Goal: Communication & Community: Answer question/provide support

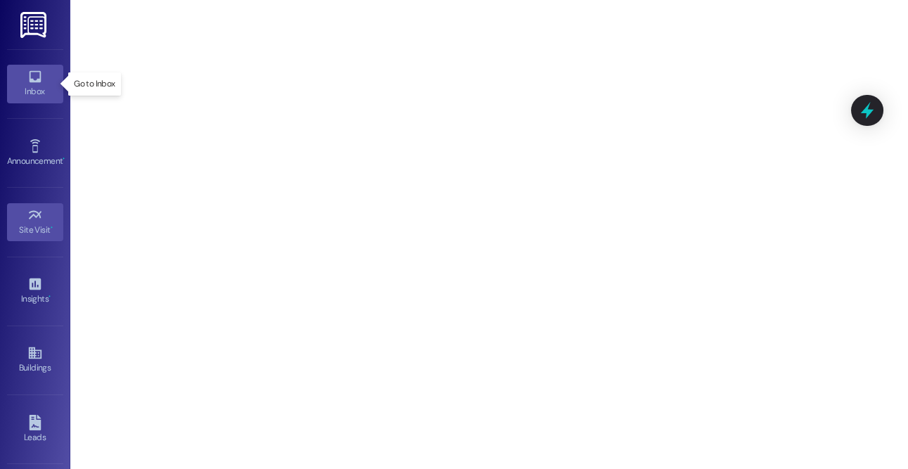
click at [26, 91] on div "Inbox" at bounding box center [35, 91] width 70 height 14
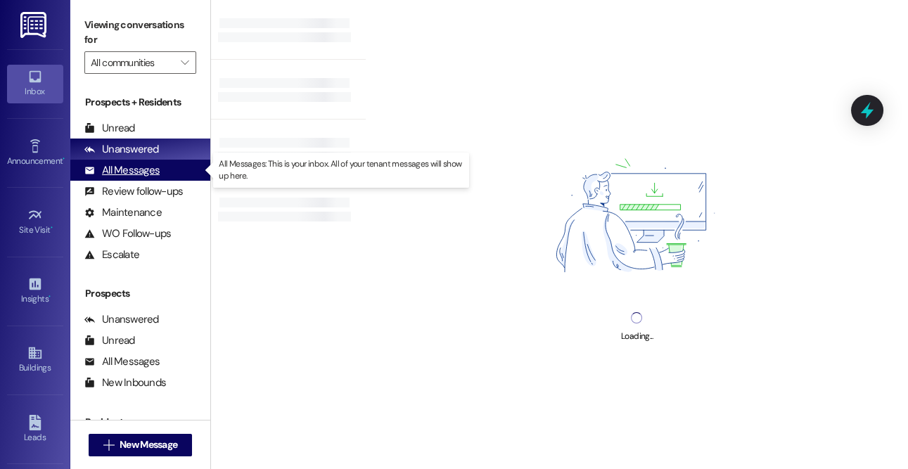
click at [148, 172] on div "All Messages" at bounding box center [121, 170] width 75 height 15
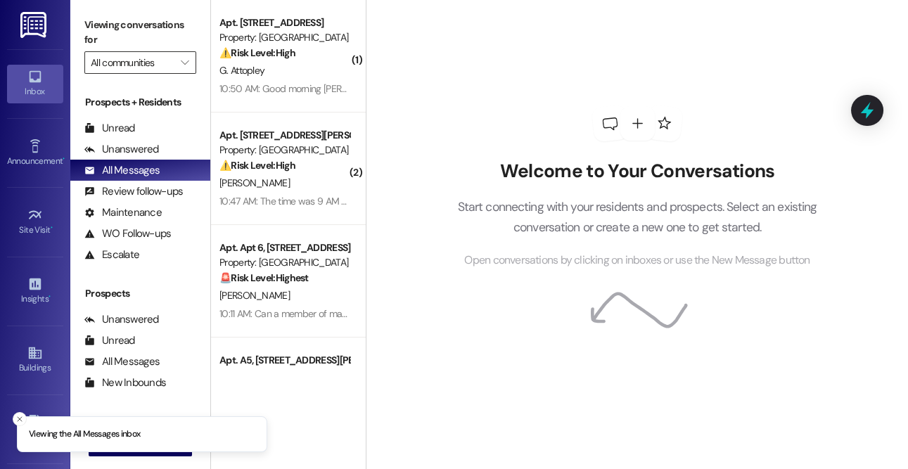
click at [134, 60] on input "All communities" at bounding box center [132, 62] width 83 height 23
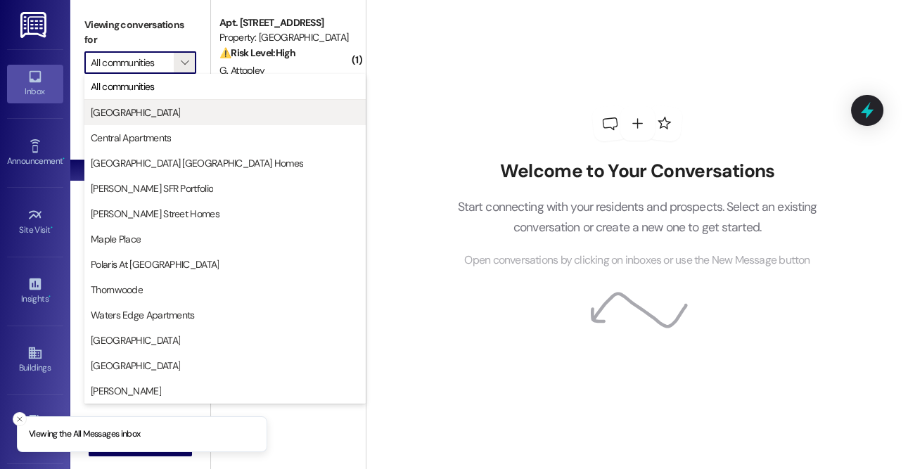
click at [134, 103] on button "[GEOGRAPHIC_DATA]" at bounding box center [224, 112] width 281 height 25
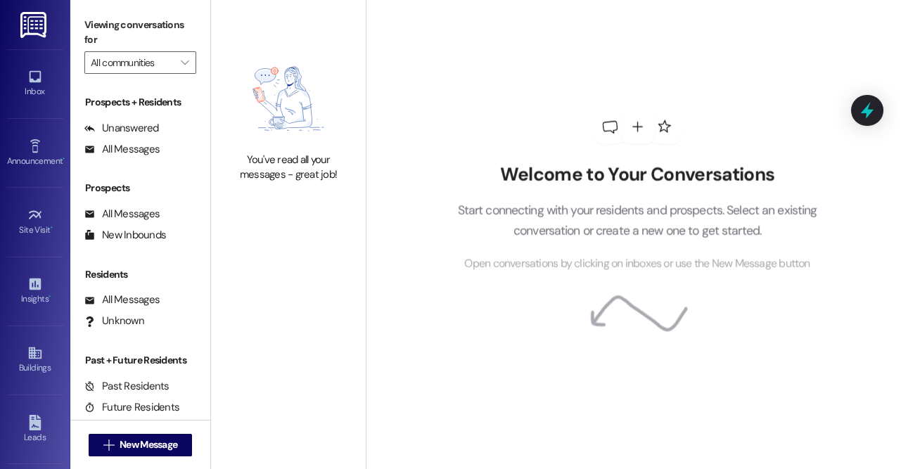
type input "[GEOGRAPHIC_DATA]"
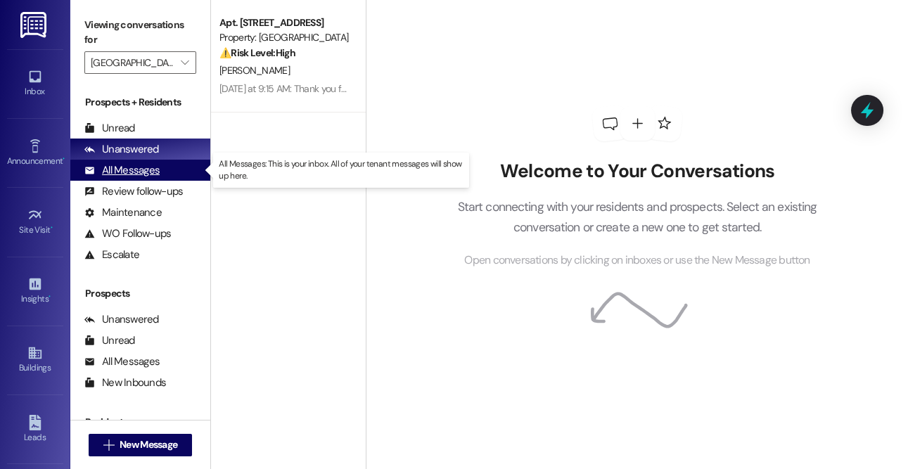
click at [160, 175] on div "All Messages (undefined)" at bounding box center [140, 170] width 140 height 21
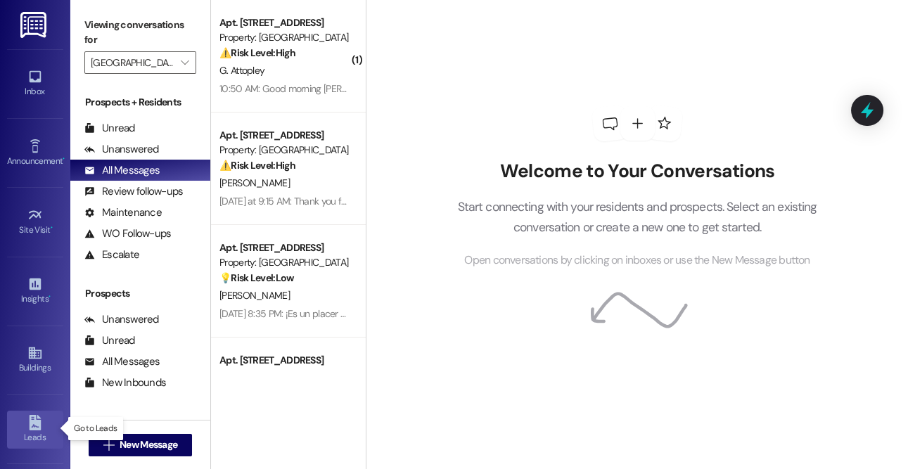
scroll to position [200, 0]
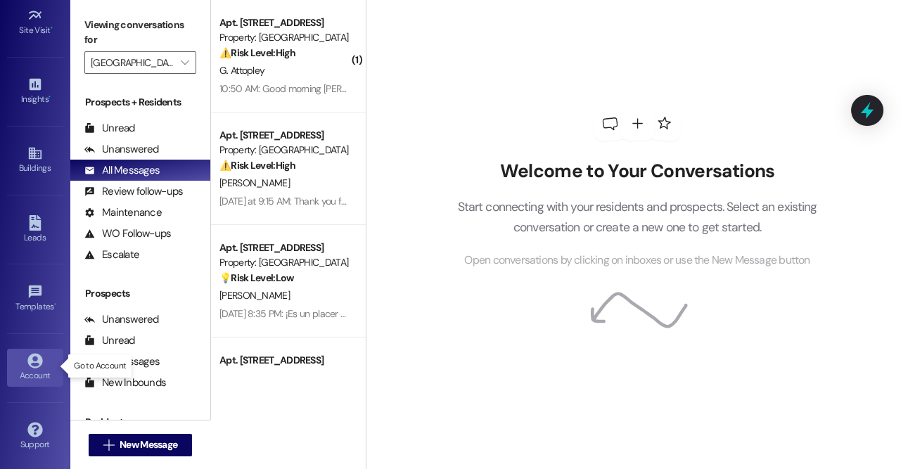
click at [33, 358] on icon at bounding box center [34, 360] width 15 height 15
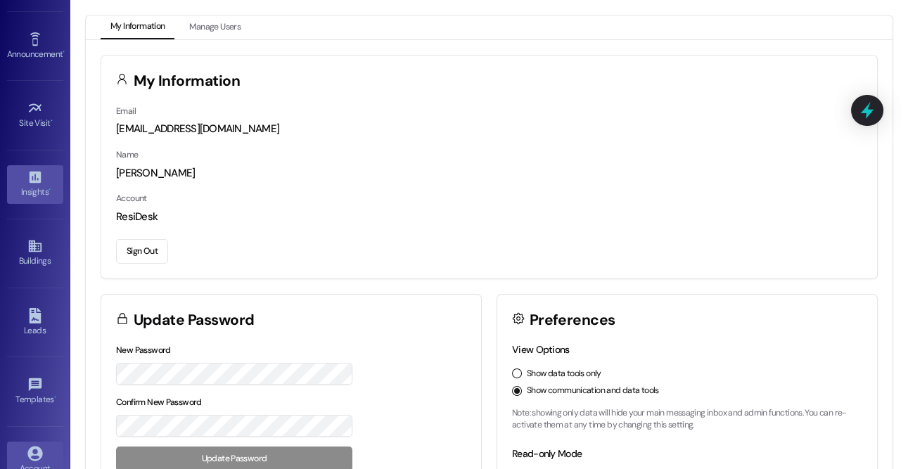
scroll to position [100, 0]
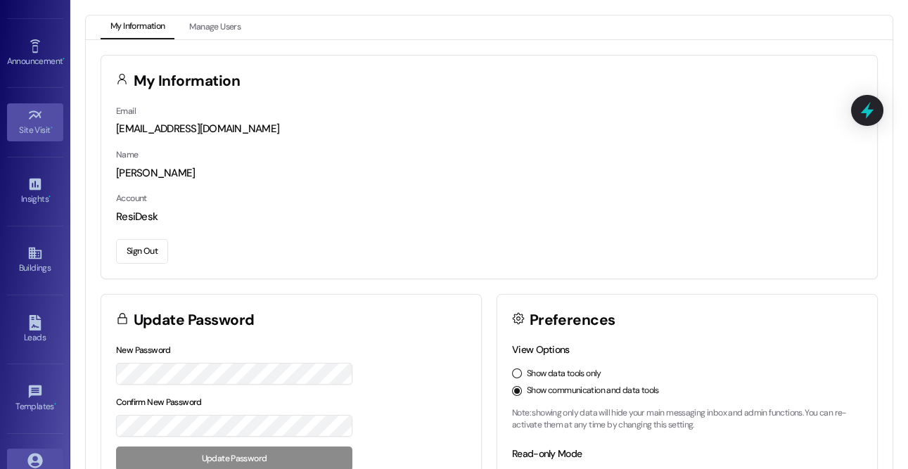
click at [32, 108] on icon at bounding box center [34, 115] width 15 height 15
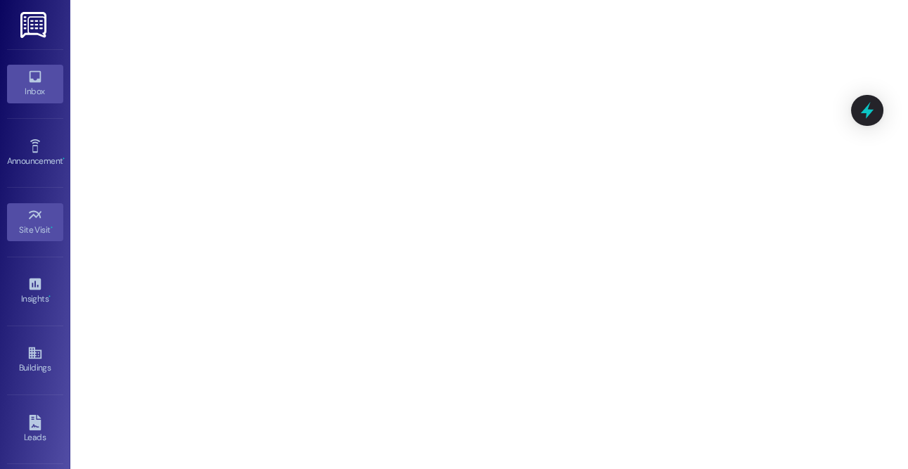
click at [30, 89] on div "Inbox" at bounding box center [35, 91] width 70 height 14
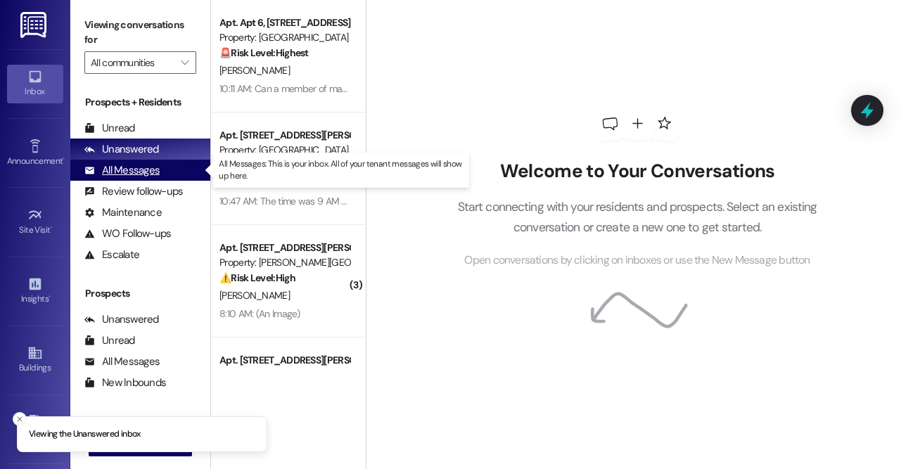
click at [137, 168] on div "All Messages" at bounding box center [121, 170] width 75 height 15
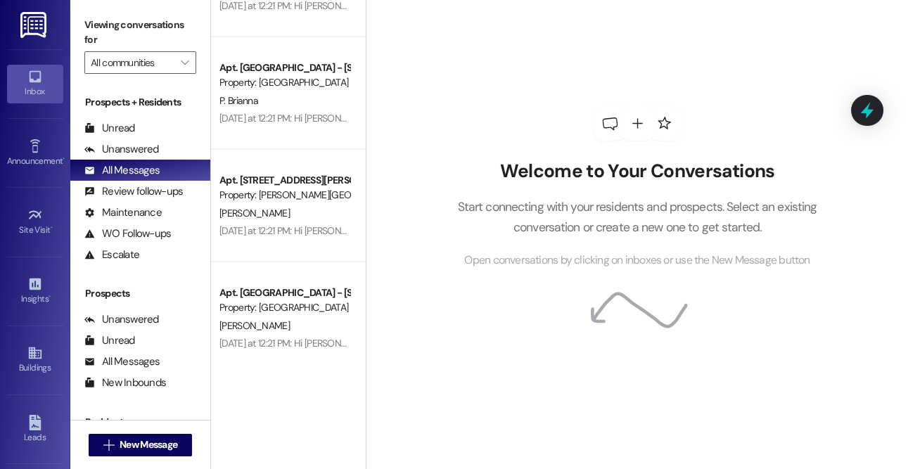
scroll to position [5257, 0]
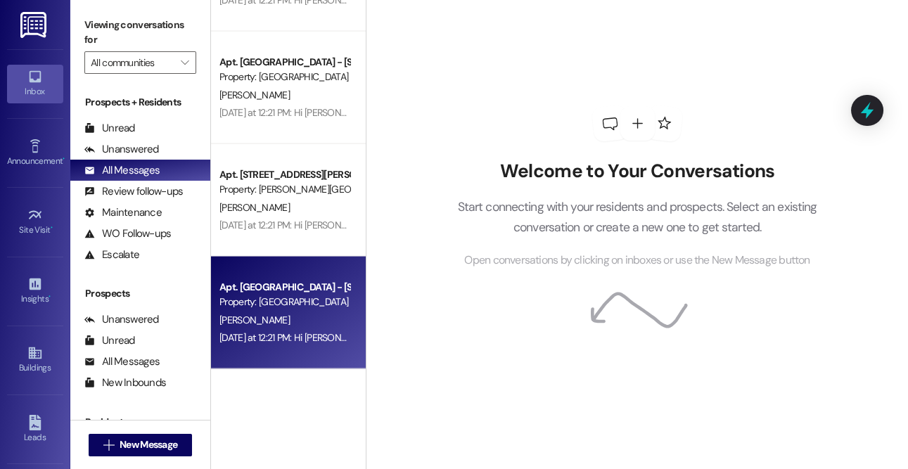
click at [279, 321] on div "[PERSON_NAME]" at bounding box center [284, 321] width 133 height 18
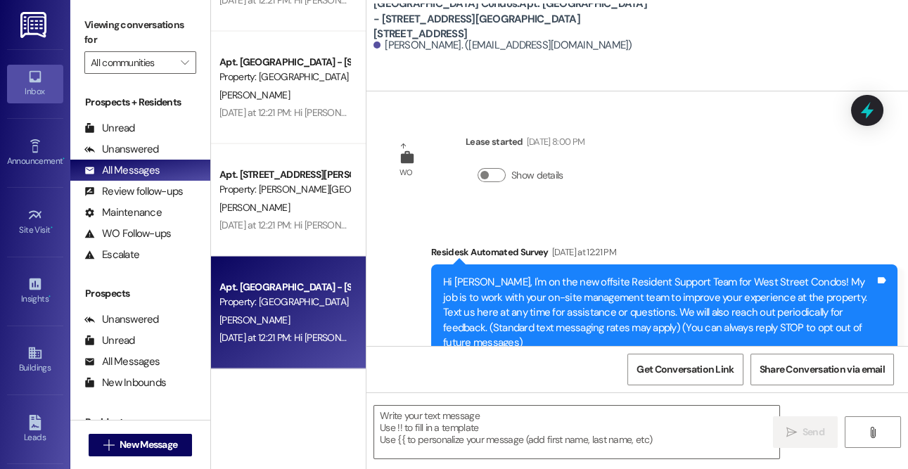
type textarea "Fetching suggested responses. Please feel free to read through the conversation…"
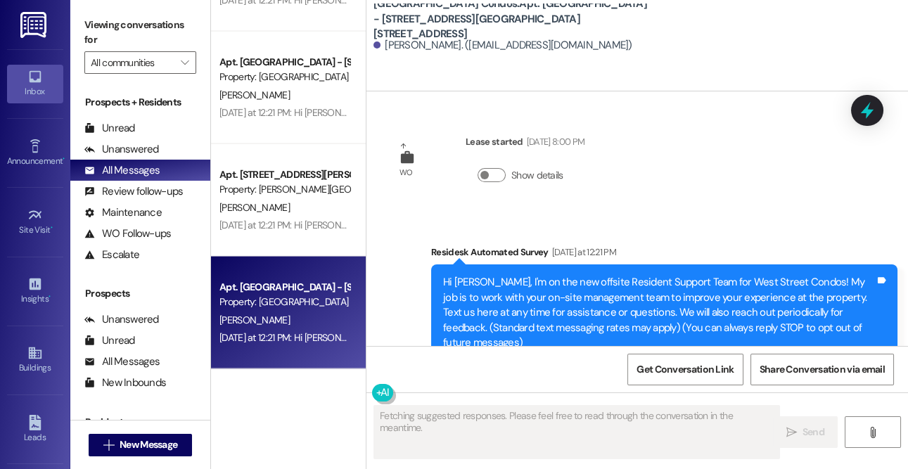
scroll to position [32, 0]
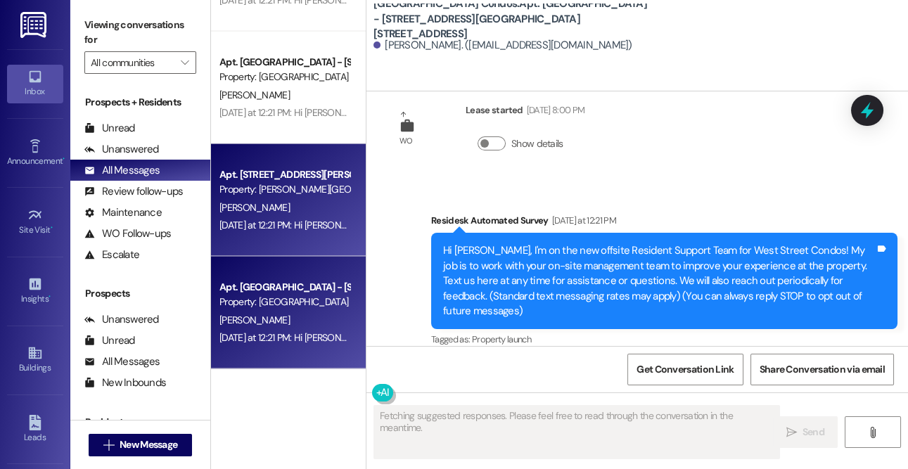
click at [286, 191] on div "Property: [PERSON_NAME][GEOGRAPHIC_DATA] Homes" at bounding box center [284, 189] width 130 height 15
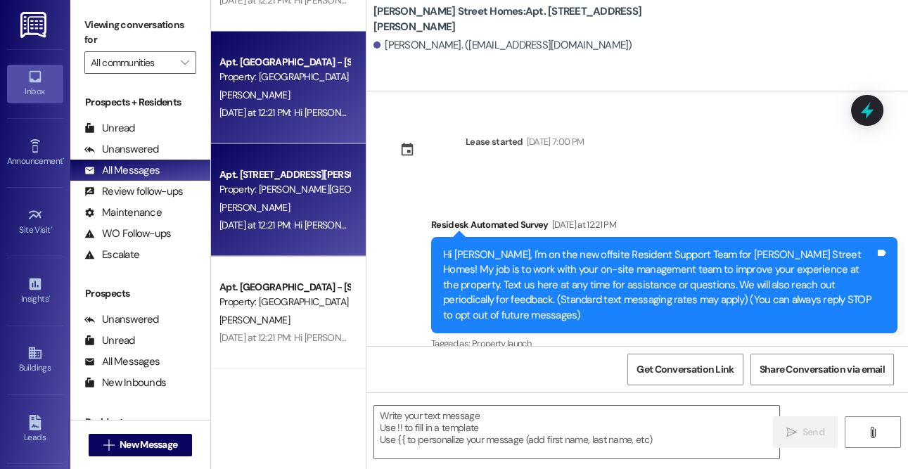
type textarea "Fetching suggested responses. Please feel free to read through the conversation…"
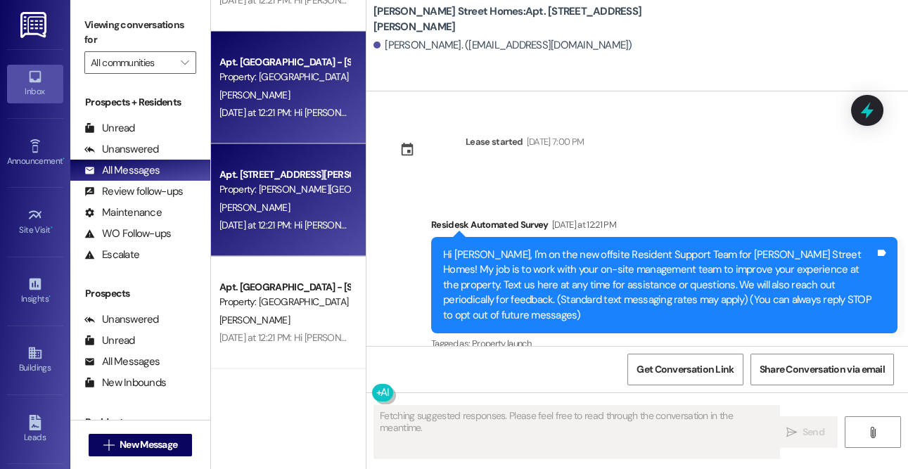
click at [271, 97] on div "[PERSON_NAME]" at bounding box center [284, 96] width 133 height 18
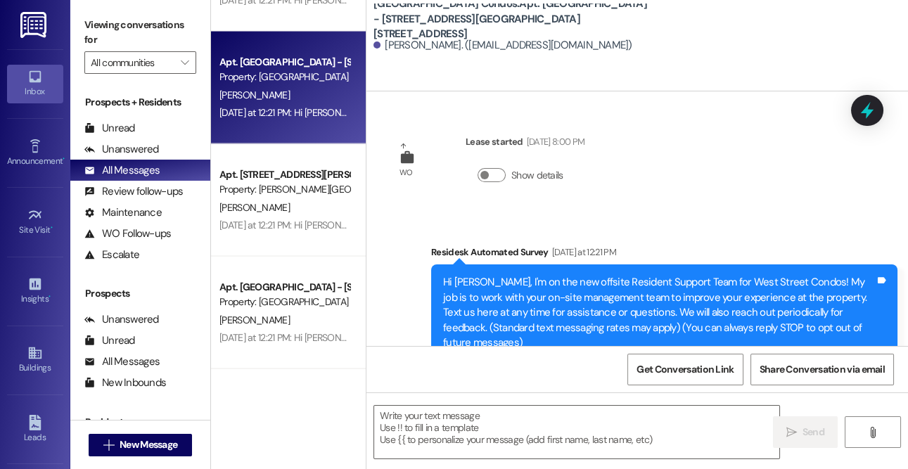
type textarea "Fetching suggested responses. Please feel free to read through the conversation…"
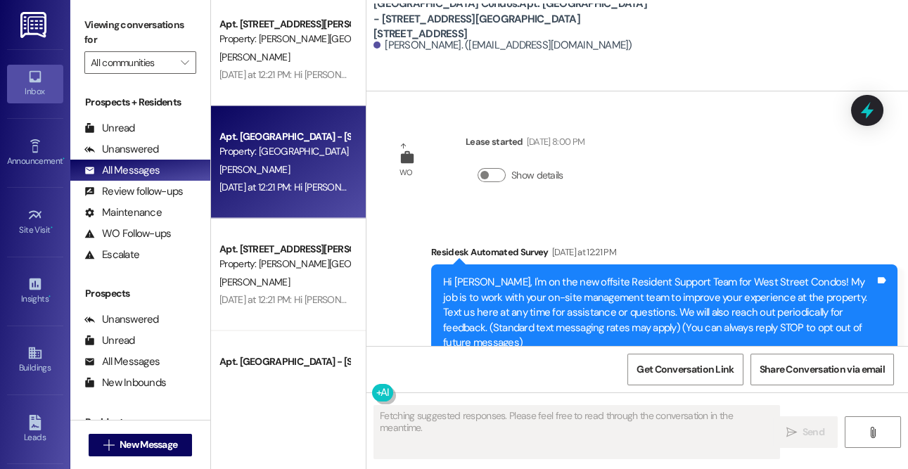
scroll to position [5137, 0]
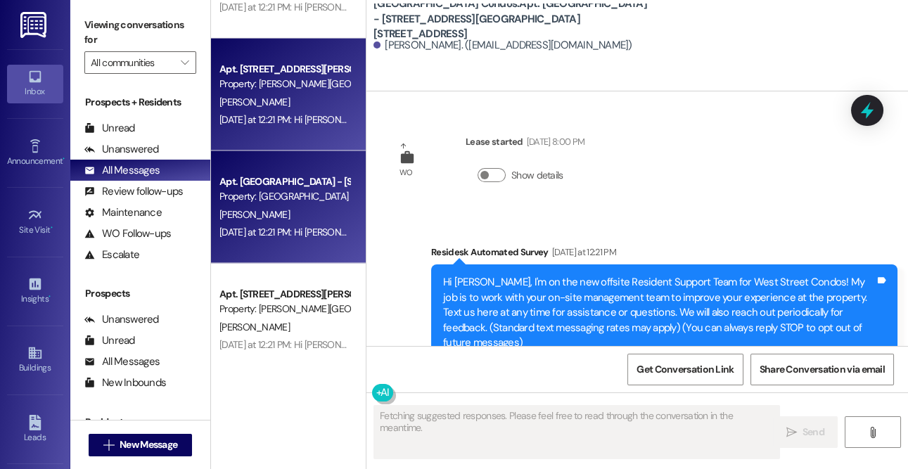
click at [274, 126] on div "[DATE] at 12:21 PM: Hi [PERSON_NAME], I'm on the new offsite Resident Support T…" at bounding box center [284, 120] width 133 height 18
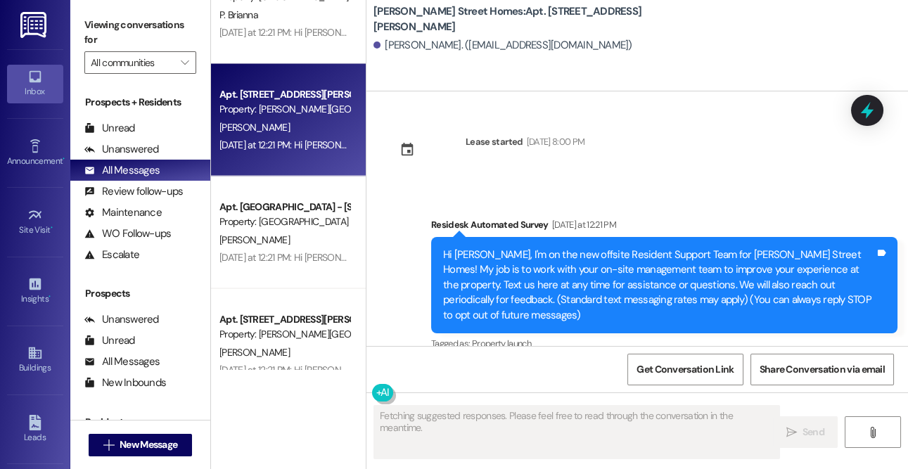
scroll to position [5087, 0]
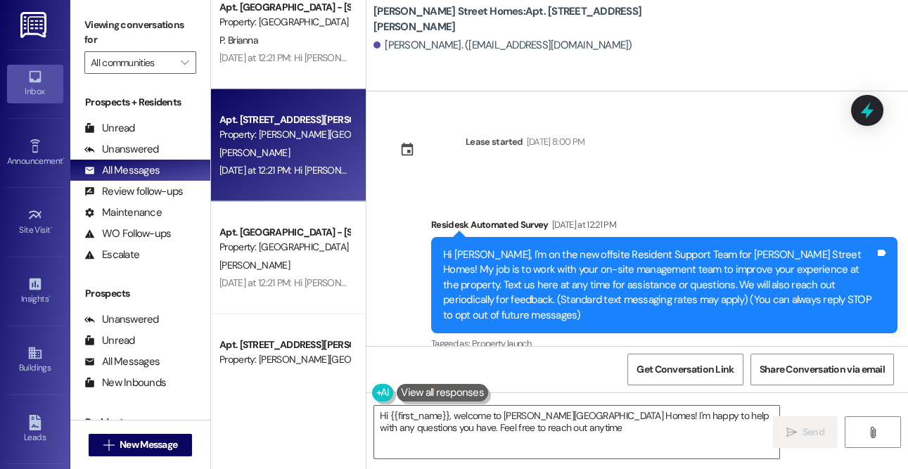
type textarea "Hi {{first_name}}, welcome to [PERSON_NAME][GEOGRAPHIC_DATA] Homes! I'm happy t…"
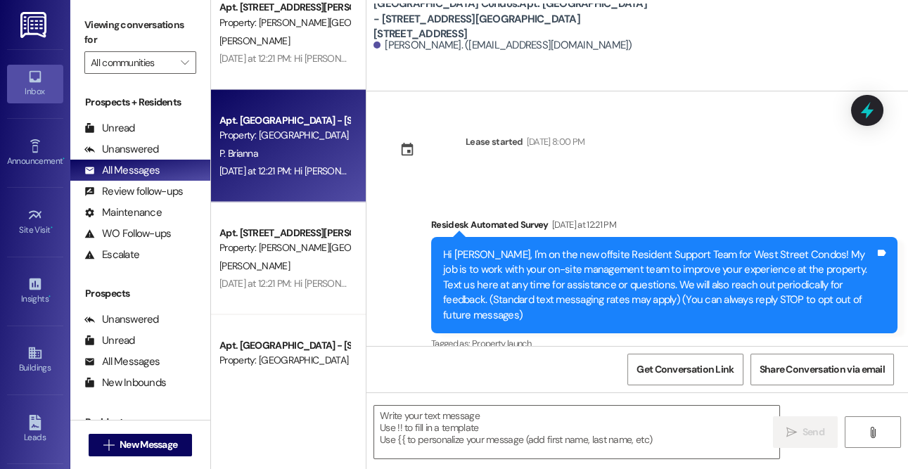
type textarea "Fetching suggested responses. Please feel free to read through the conversation…"
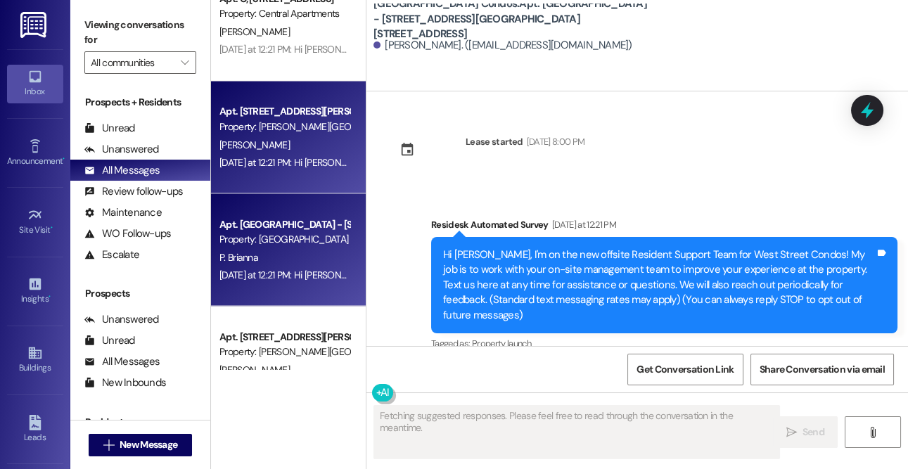
scroll to position [4867, 0]
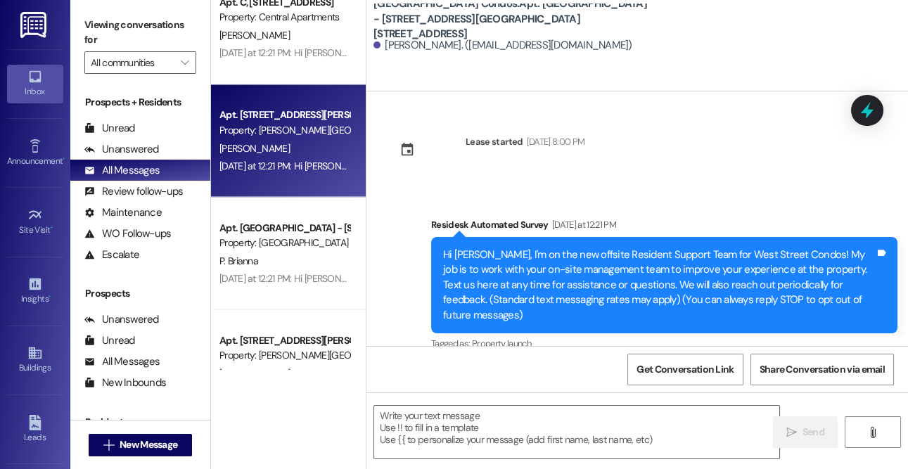
type textarea "Fetching suggested responses. Please feel free to read through the conversation…"
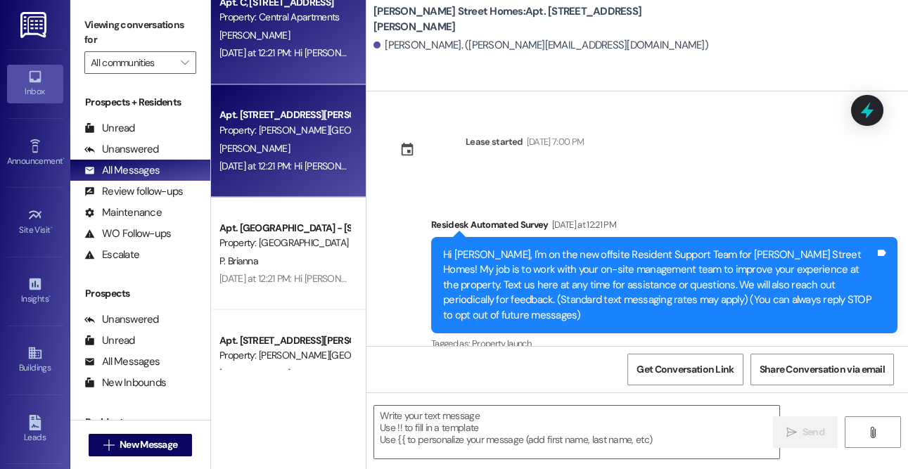
type textarea "Fetching suggested responses. Please feel free to read through the conversation…"
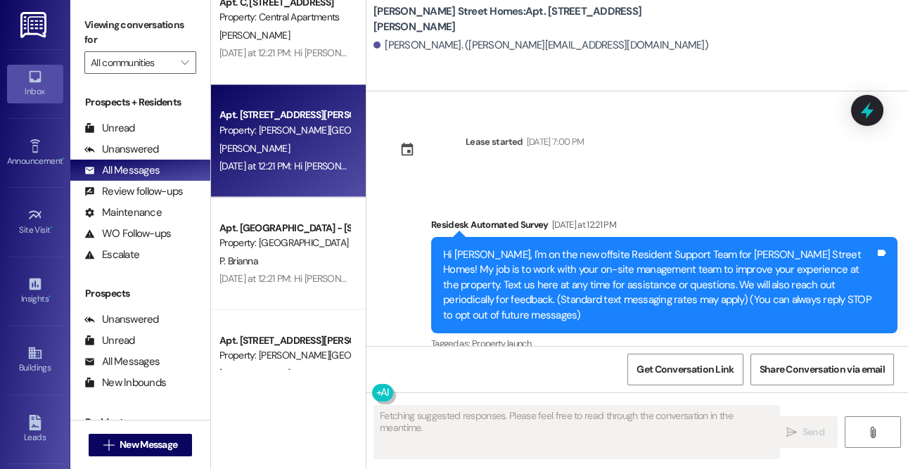
click at [267, 42] on div "[PERSON_NAME]" at bounding box center [284, 36] width 133 height 18
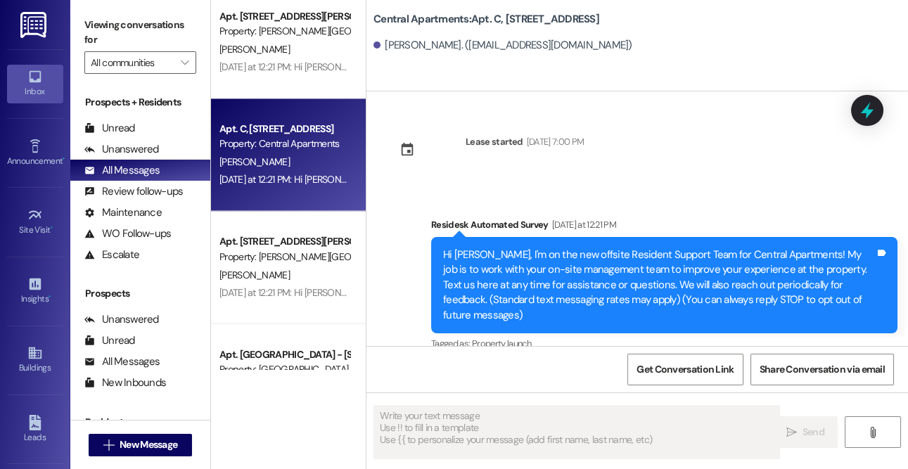
scroll to position [4690, 0]
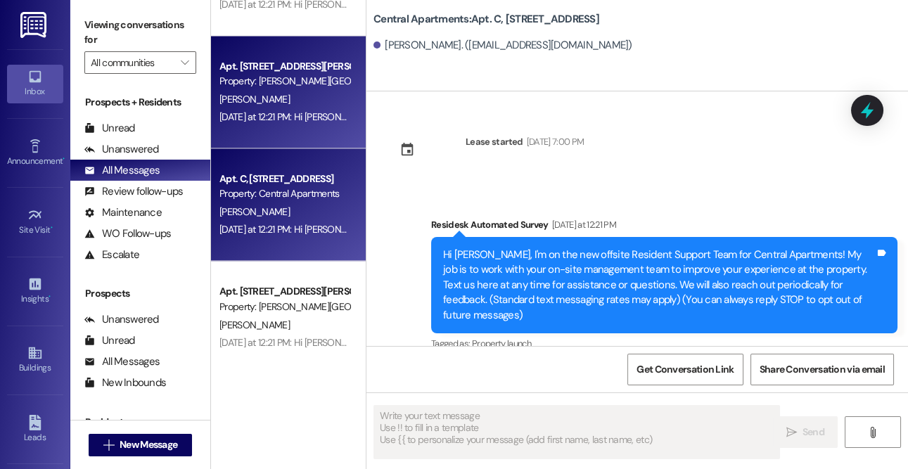
click at [275, 97] on div "[PERSON_NAME]" at bounding box center [284, 100] width 133 height 18
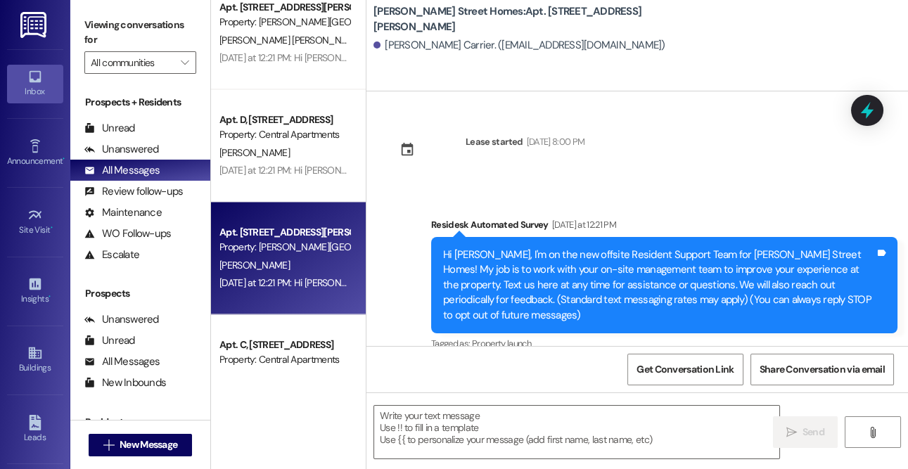
scroll to position [4491, 0]
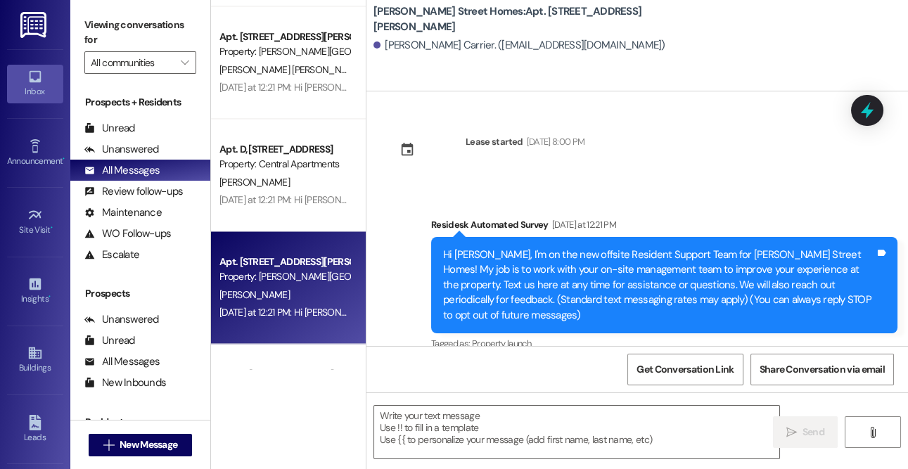
type textarea "Fetching suggested responses. Please feel free to read through the conversation…"
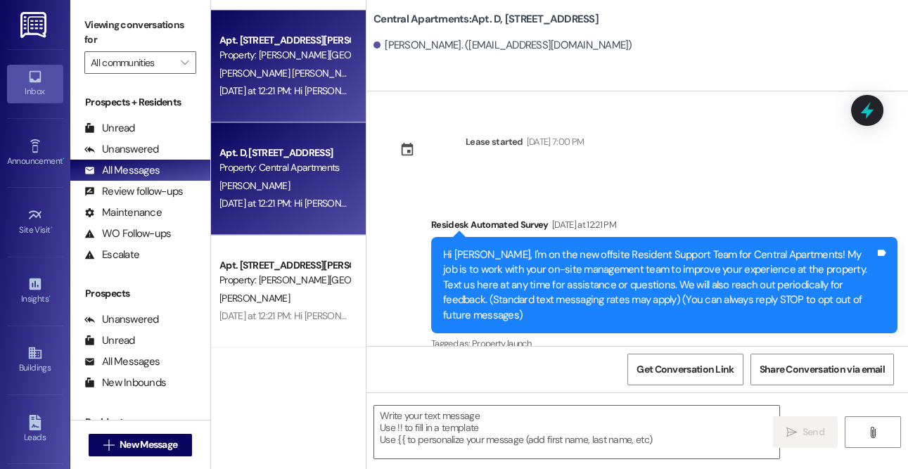
click at [267, 80] on div "[PERSON_NAME] [PERSON_NAME] [PERSON_NAME] [PERSON_NAME]" at bounding box center [284, 74] width 133 height 18
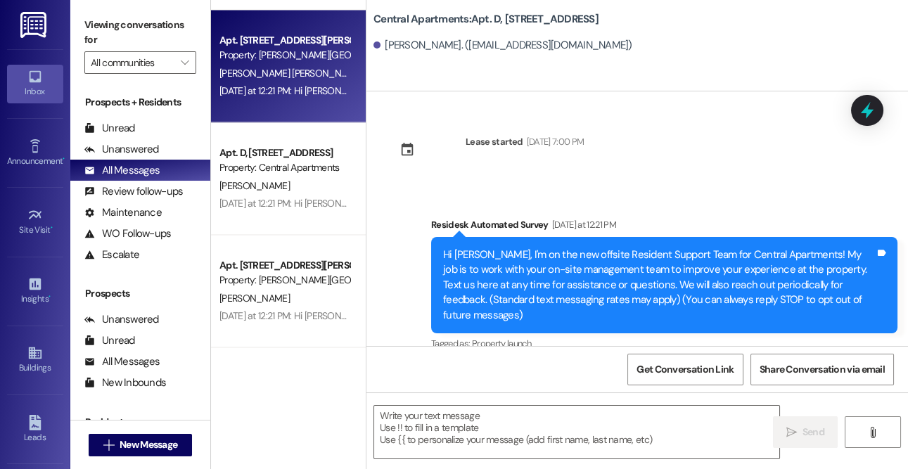
type textarea "Fetching suggested responses. Please feel free to read through the conversation…"
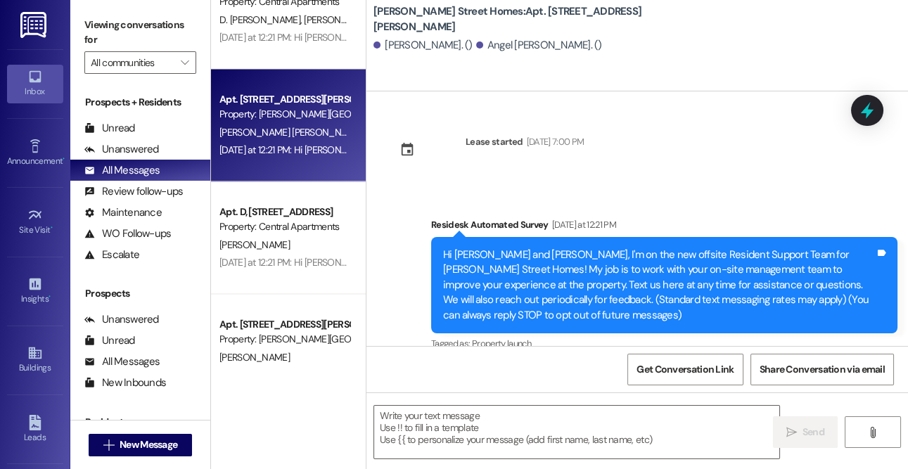
type textarea "Fetching suggested responses. Please feel free to read through the conversation…"
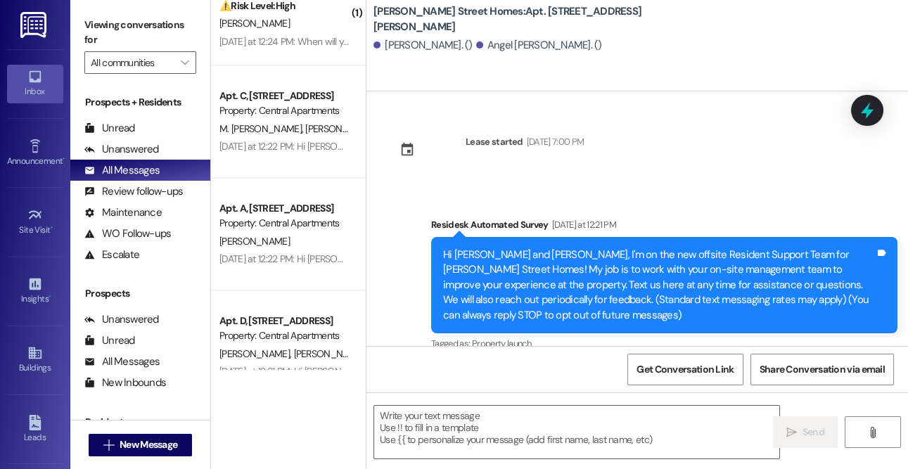
scroll to position [2741, 0]
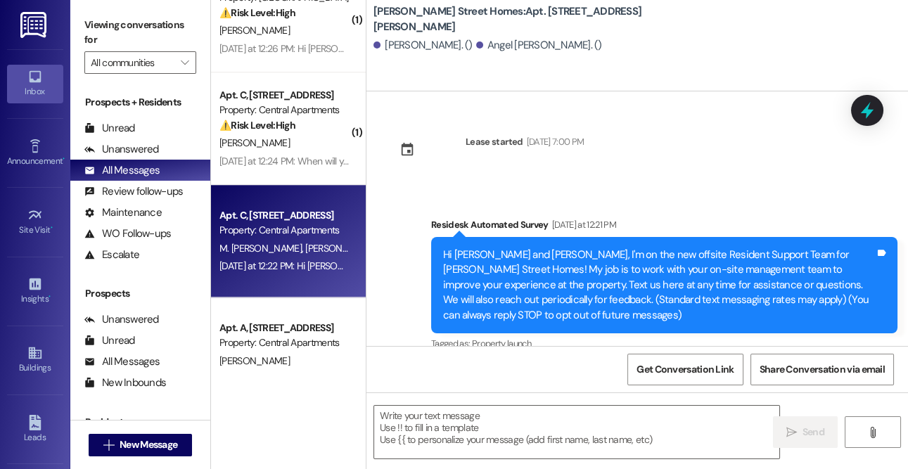
click at [283, 250] on span "M. [PERSON_NAME]" at bounding box center [262, 248] width 86 height 13
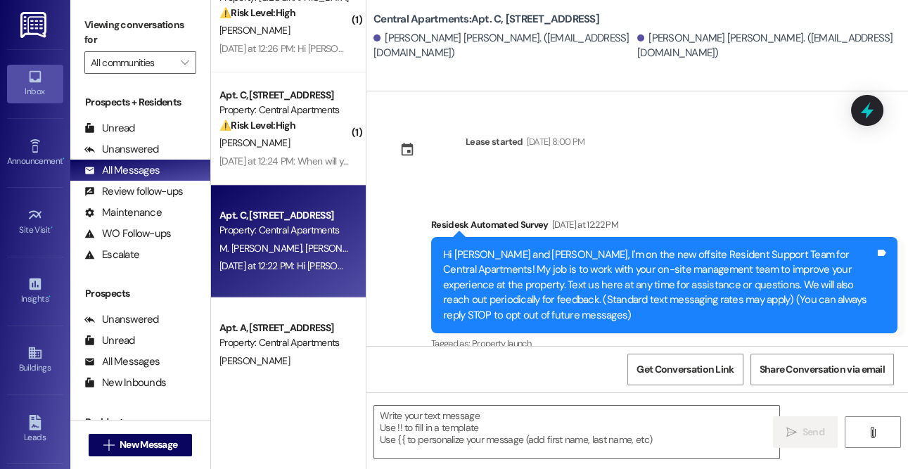
type textarea "Fetching suggested responses. Please feel free to read through the conversation…"
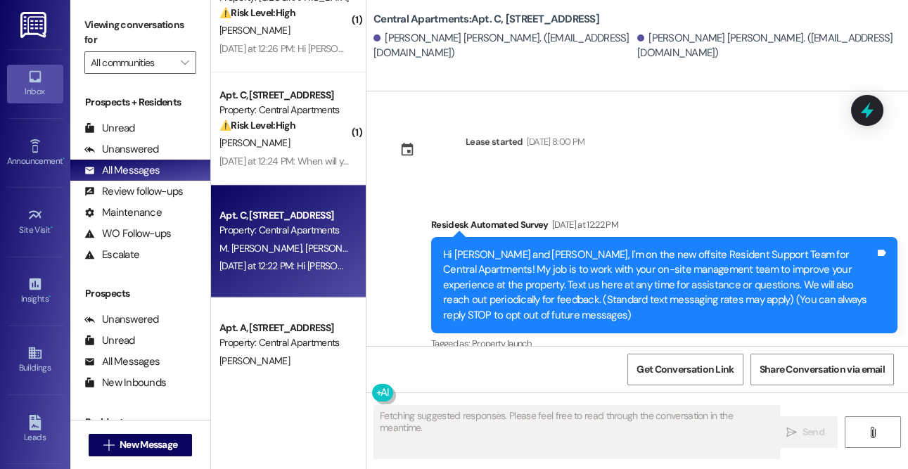
scroll to position [163, 0]
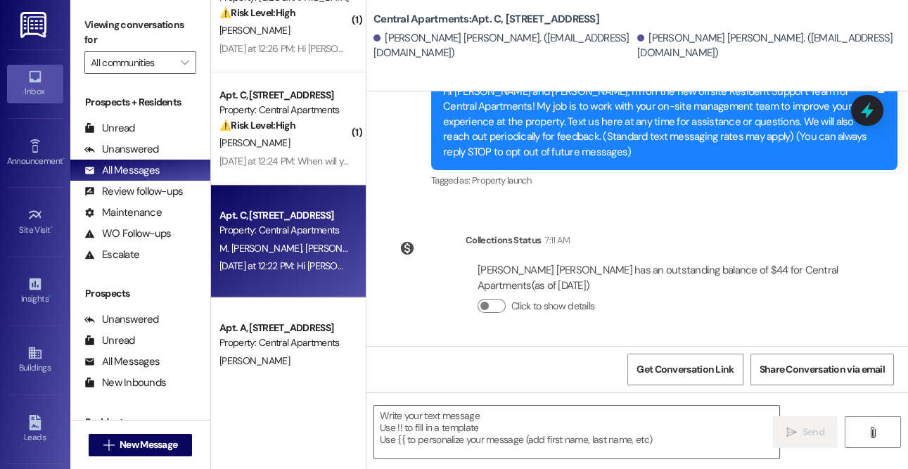
click at [302, 134] on div "Apt. C, [STREET_ADDRESS] Property: Central Apartments ⚠️ Risk Level: High The r…" at bounding box center [284, 111] width 133 height 48
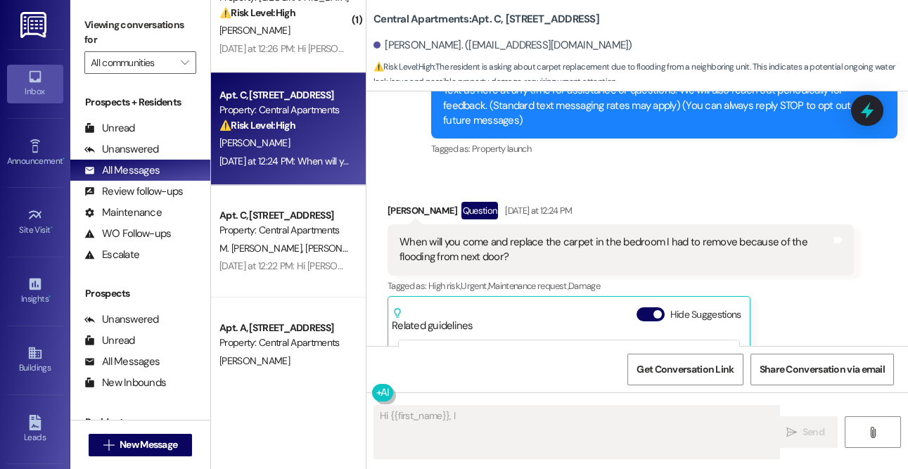
scroll to position [397, 0]
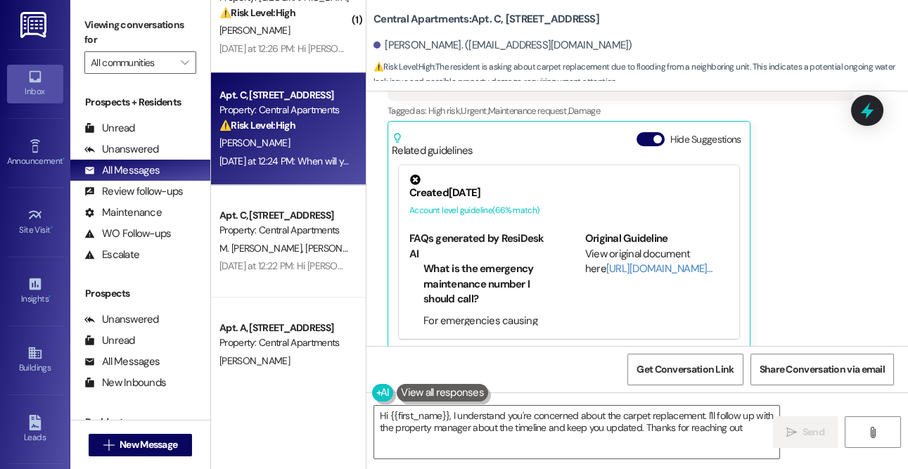
type textarea "Hi {{first_name}}, I understand you're concerned about the carpet replacement. …"
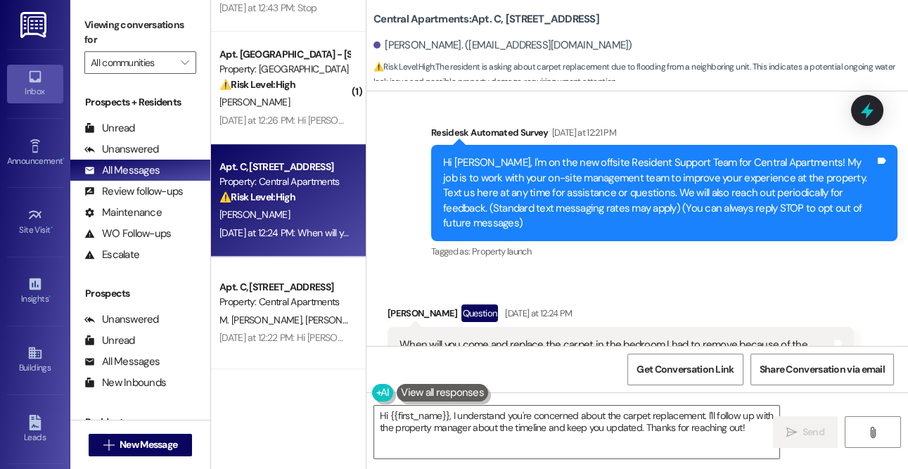
scroll to position [2653, 0]
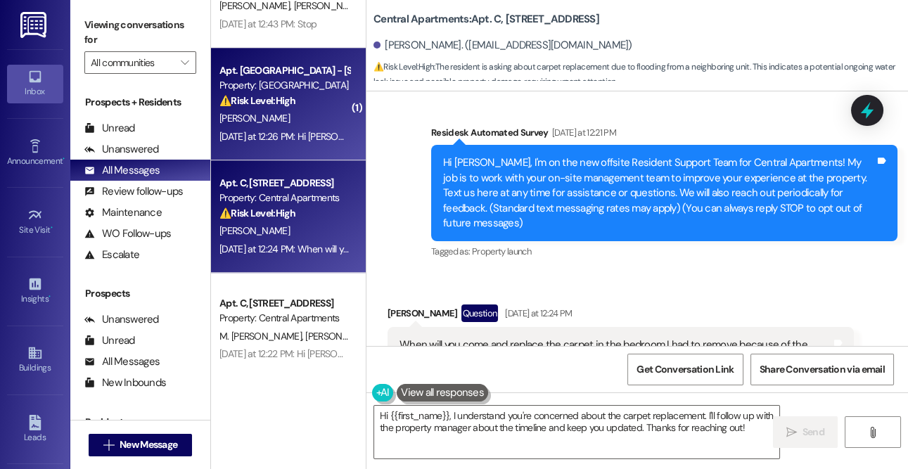
click at [286, 120] on div "[PERSON_NAME]" at bounding box center [284, 119] width 133 height 18
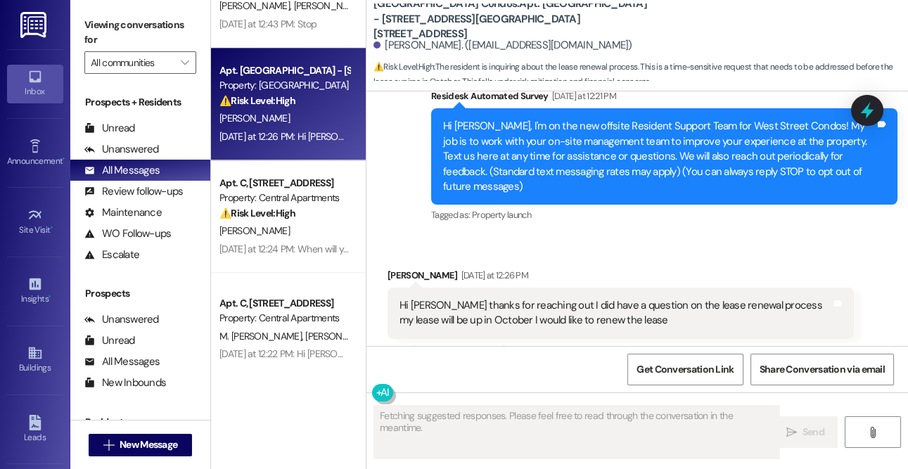
scroll to position [160, 0]
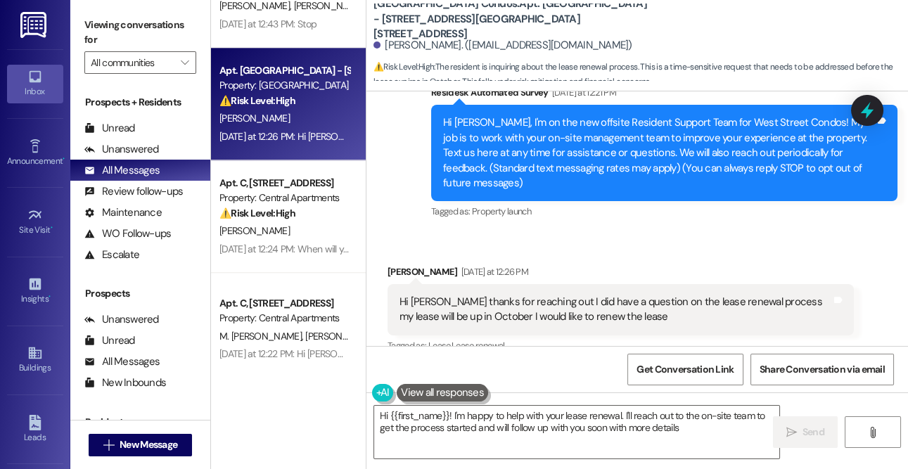
type textarea "Hi {{first_name}}! I'm happy to help with your lease renewal. I'll reach out to…"
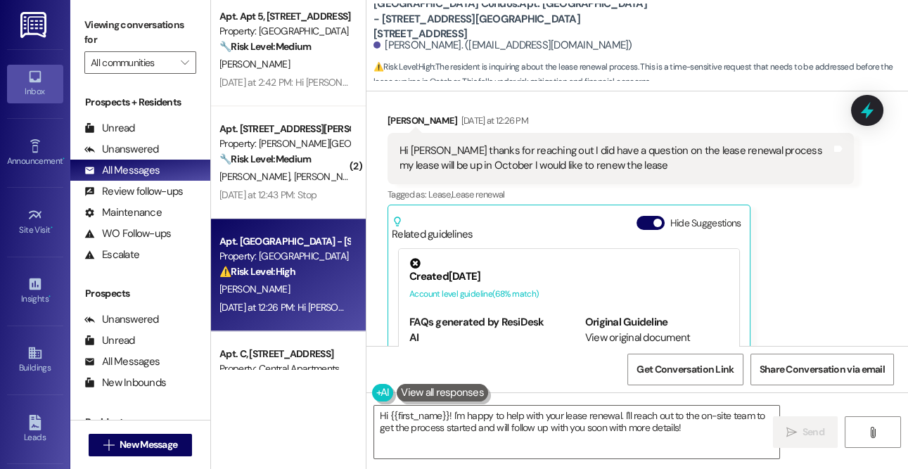
scroll to position [2476, 0]
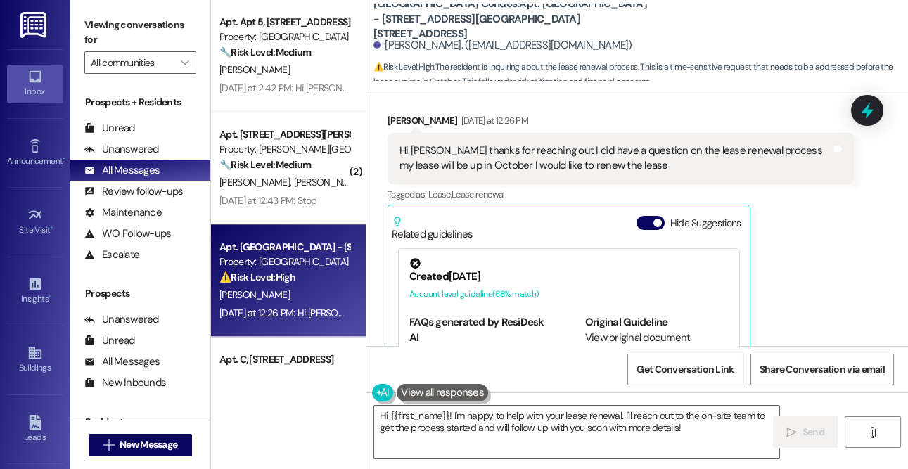
click at [285, 149] on div "Property: [PERSON_NAME][GEOGRAPHIC_DATA] Homes" at bounding box center [284, 149] width 130 height 15
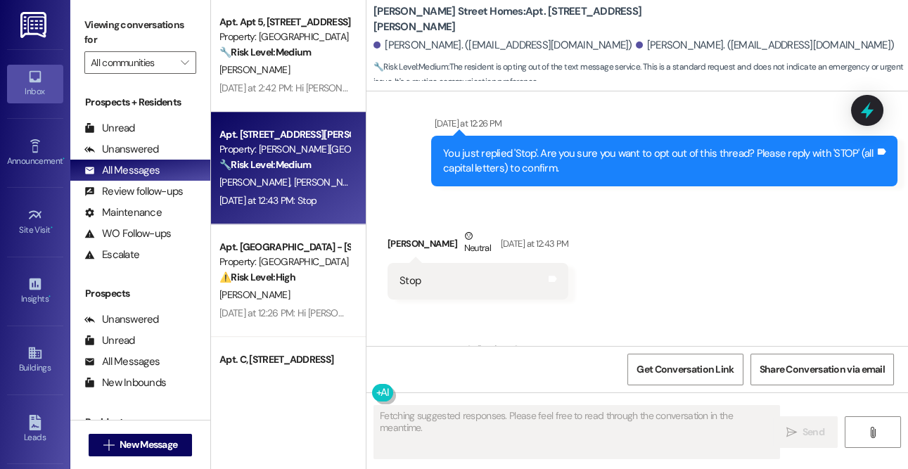
scroll to position [376, 0]
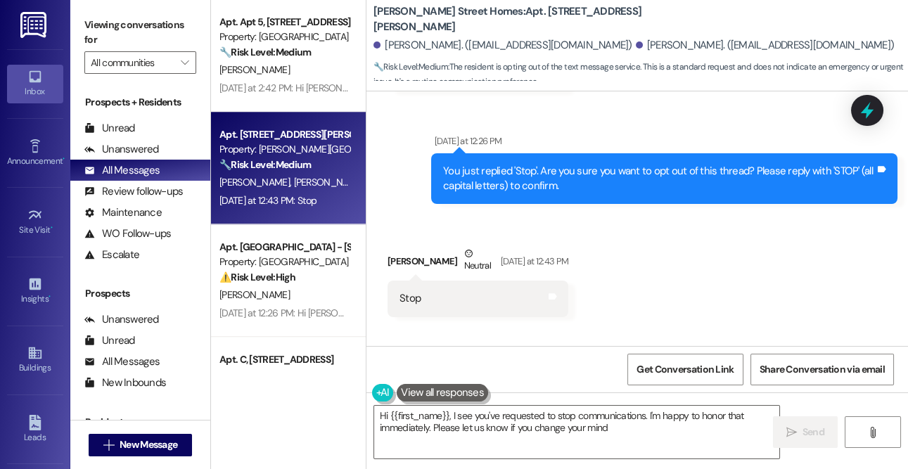
type textarea "Hi {{first_name}}, I see you've requested to stop communications. I'm happy to …"
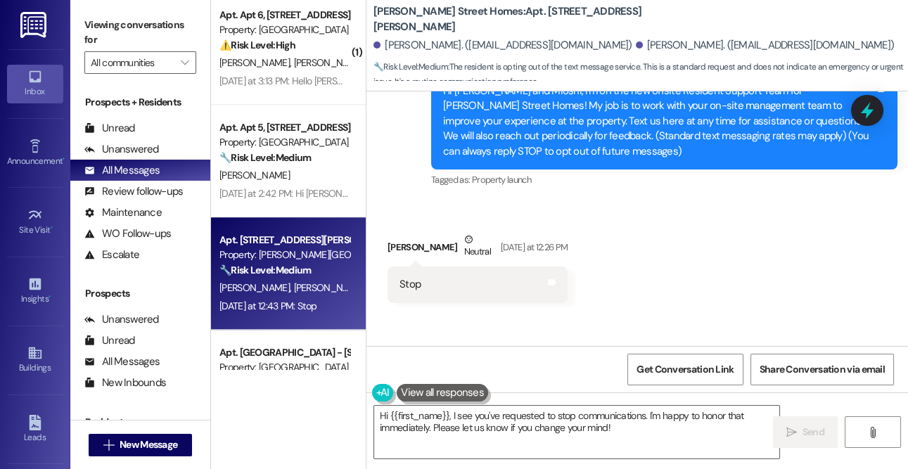
scroll to position [2367, 0]
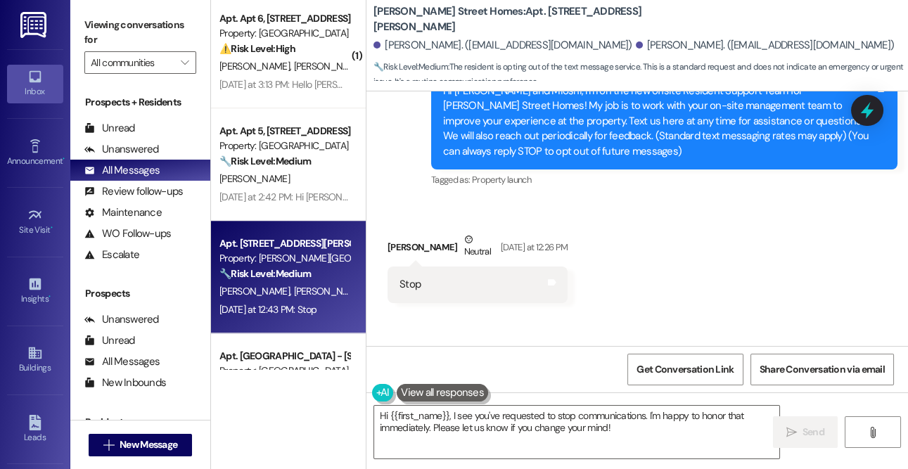
click at [295, 143] on div "Property: [GEOGRAPHIC_DATA]" at bounding box center [284, 146] width 130 height 15
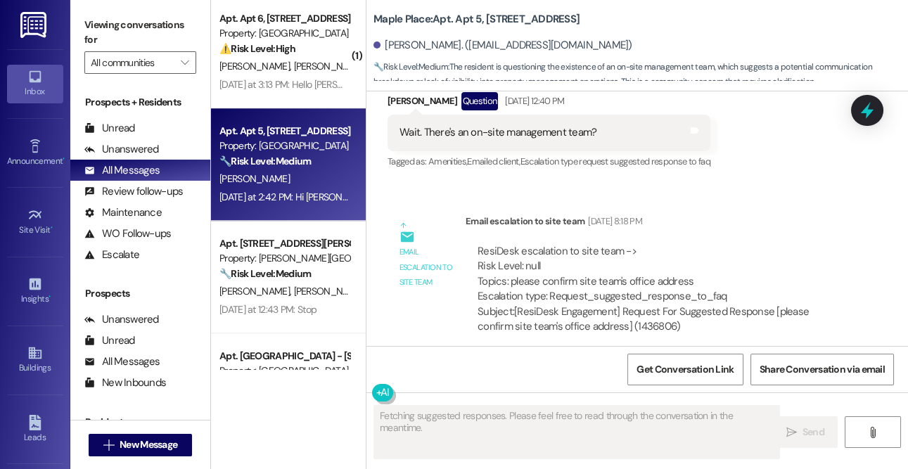
scroll to position [306, 0]
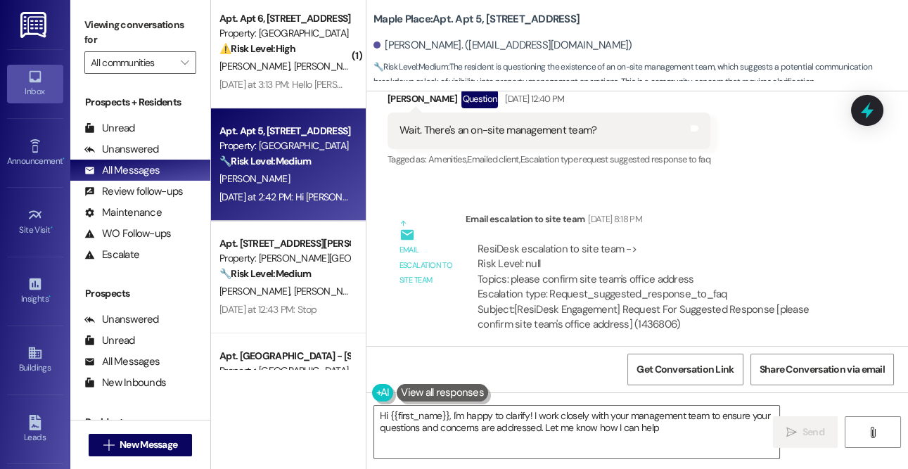
type textarea "Hi {{first_name}}, I'm happy to clarify! I work closely with your management te…"
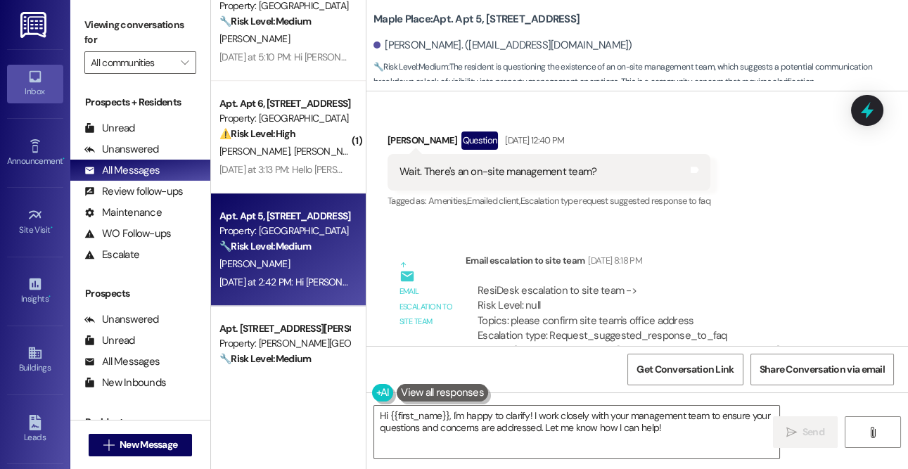
scroll to position [2248, 0]
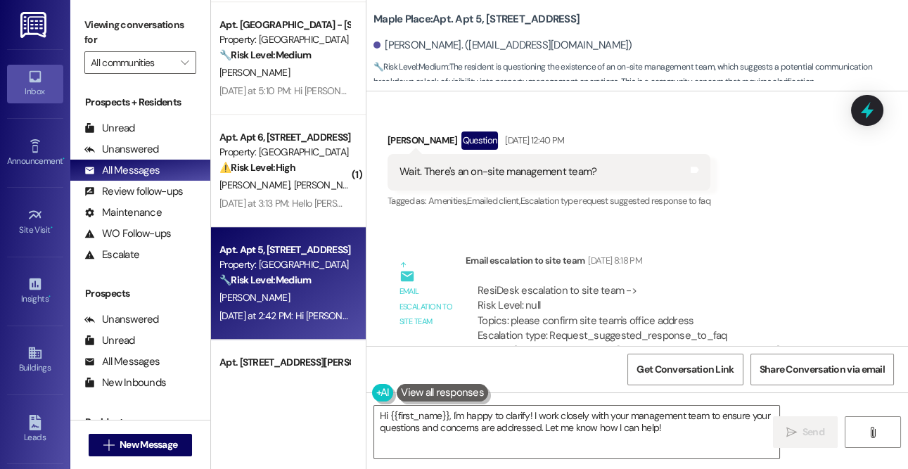
click at [272, 152] on div "Property: [GEOGRAPHIC_DATA]" at bounding box center [284, 152] width 130 height 15
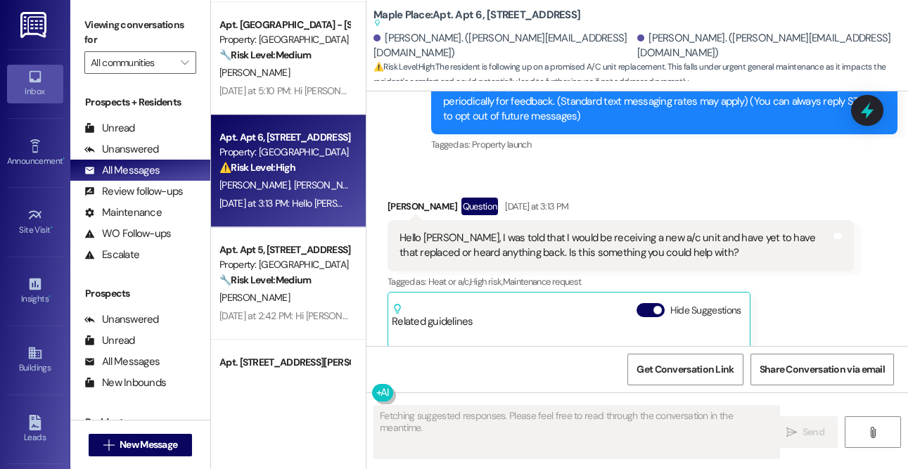
scroll to position [200, 0]
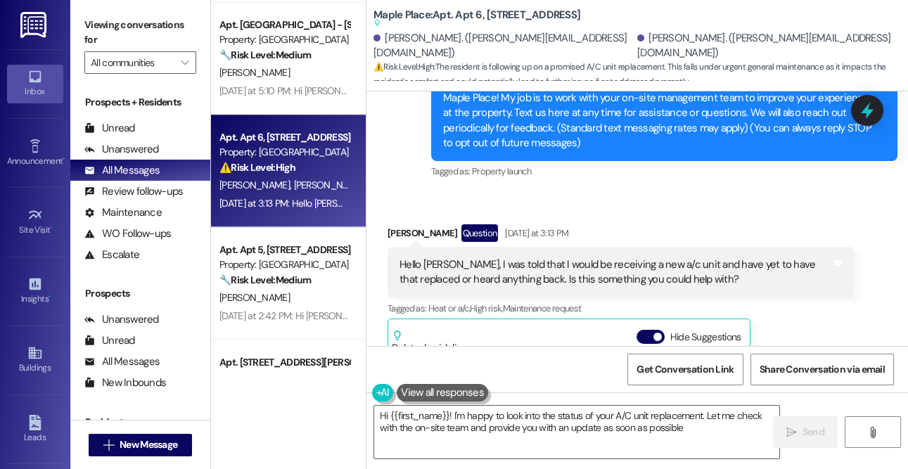
type textarea "Hi {{first_name}}! I'm happy to look into the status of your A/C unit replaceme…"
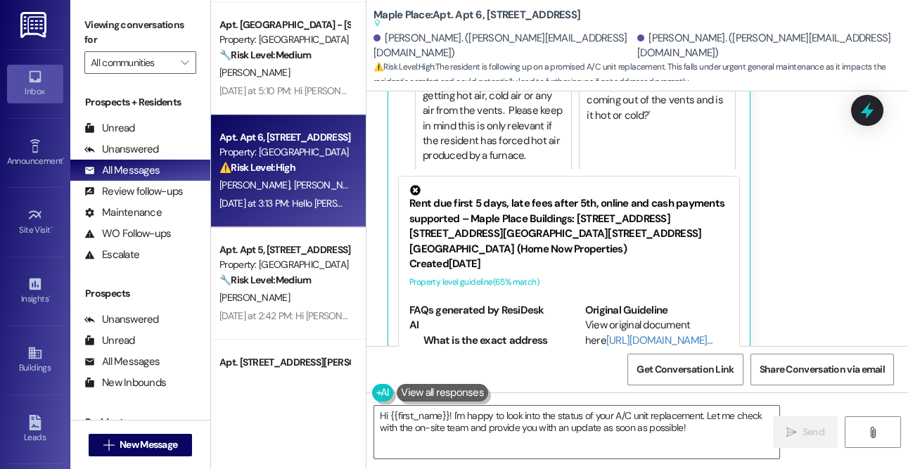
scroll to position [585, 0]
